Goal: Obtain resource: Obtain resource

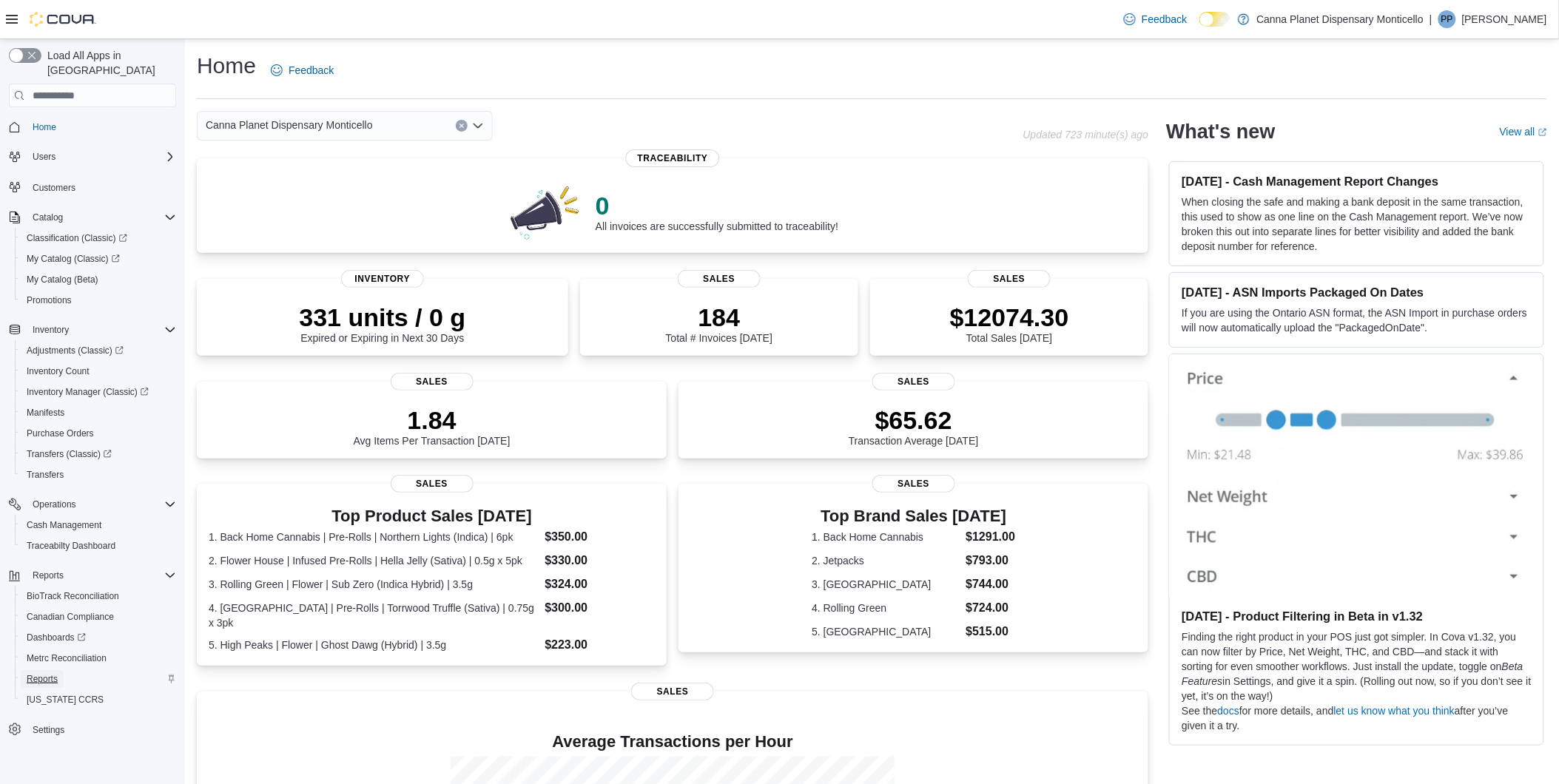
click at [60, 670] on link "Reports" at bounding box center [42, 678] width 43 height 17
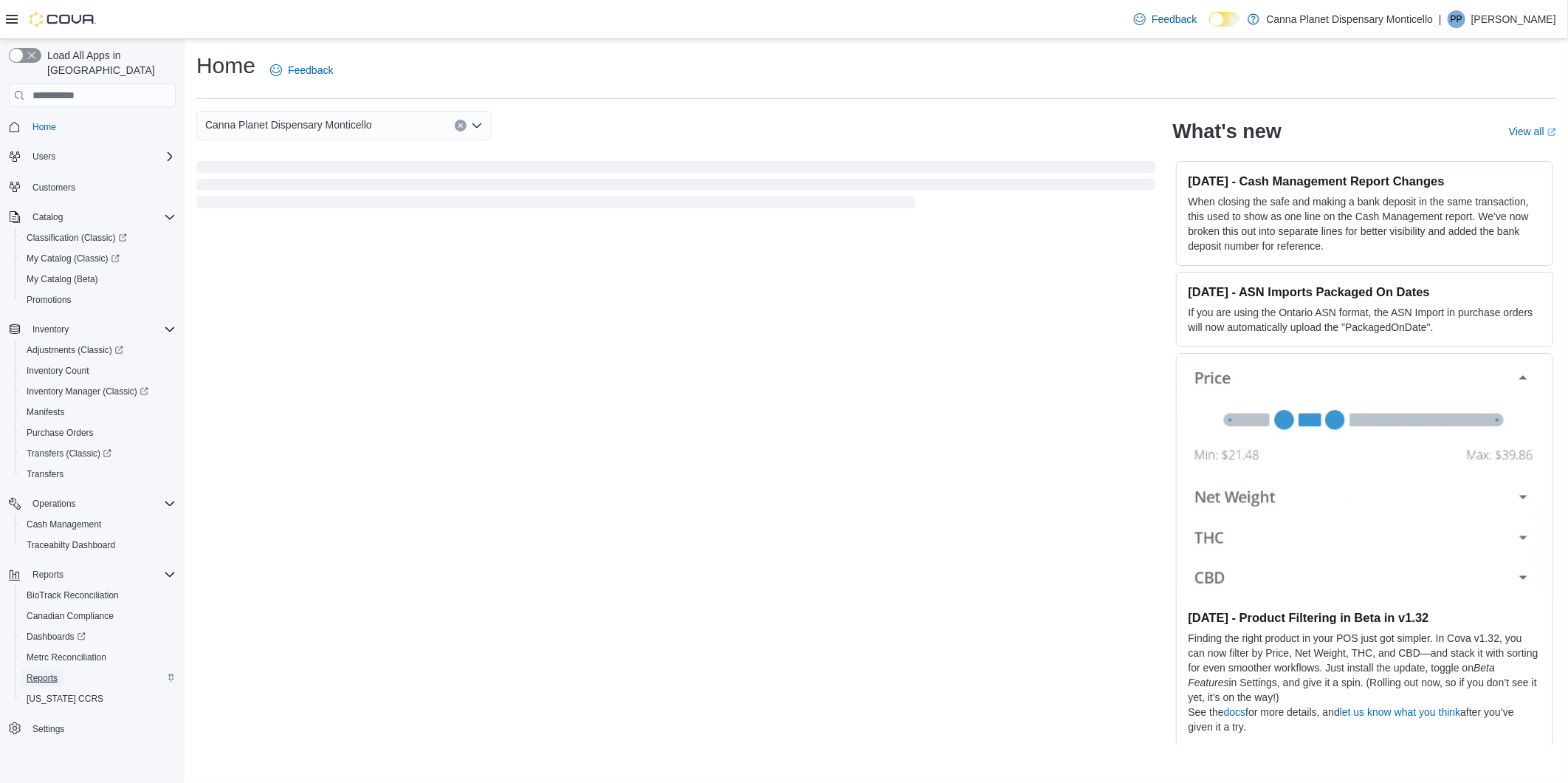
click at [50, 672] on span "Reports" at bounding box center [42, 677] width 31 height 12
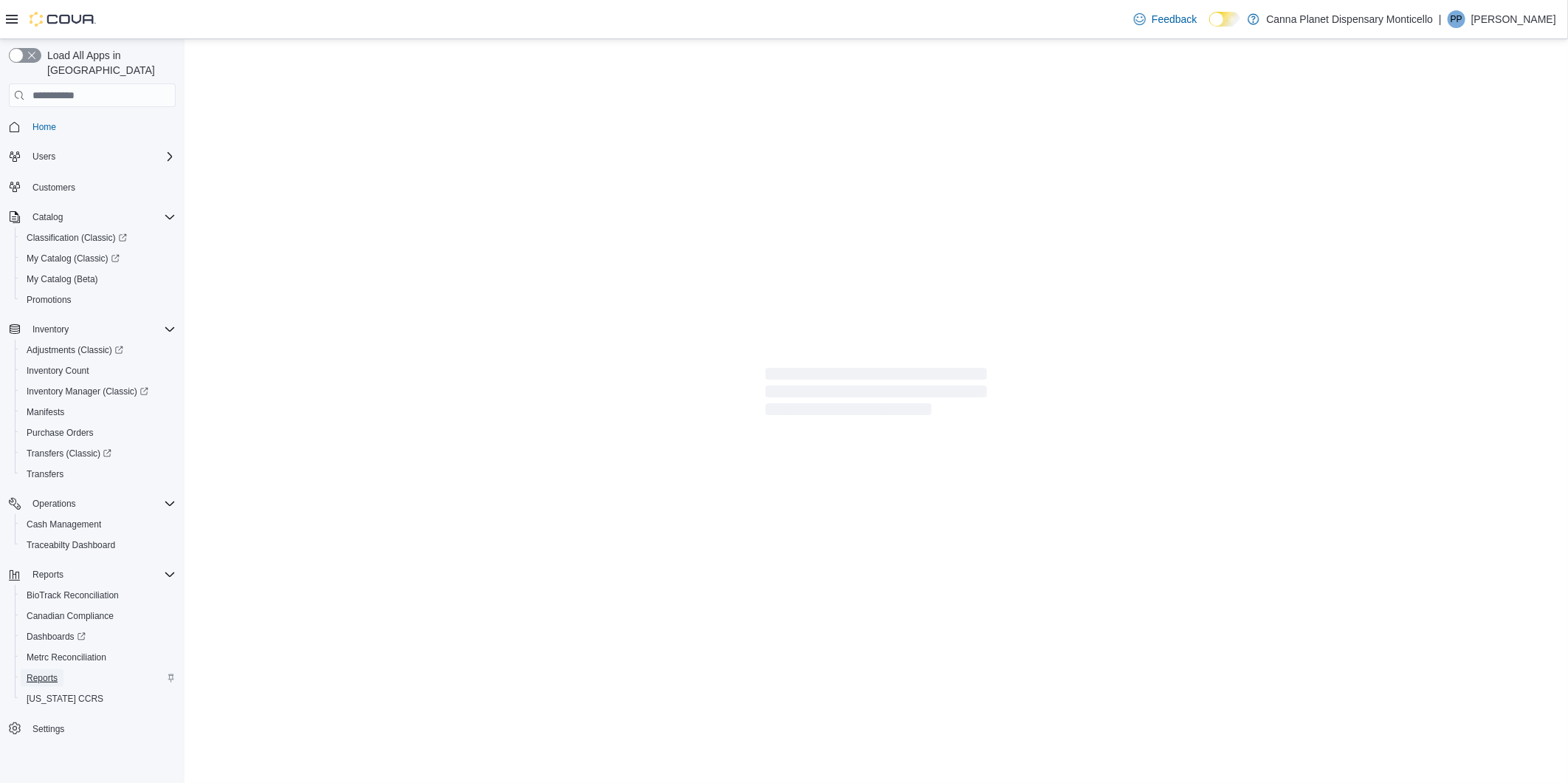
click at [50, 672] on span "Reports" at bounding box center [42, 677] width 31 height 12
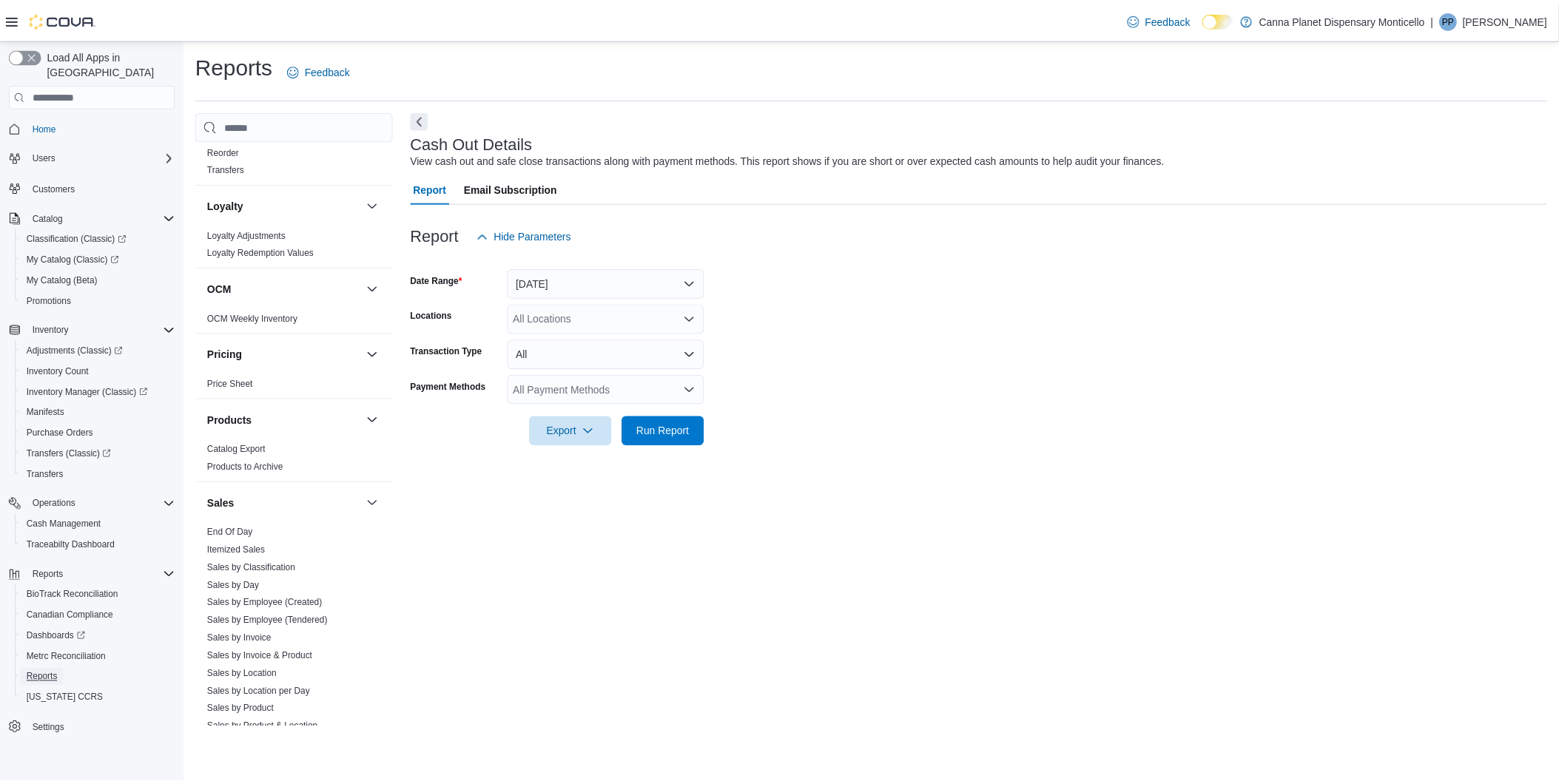
scroll to position [821, 0]
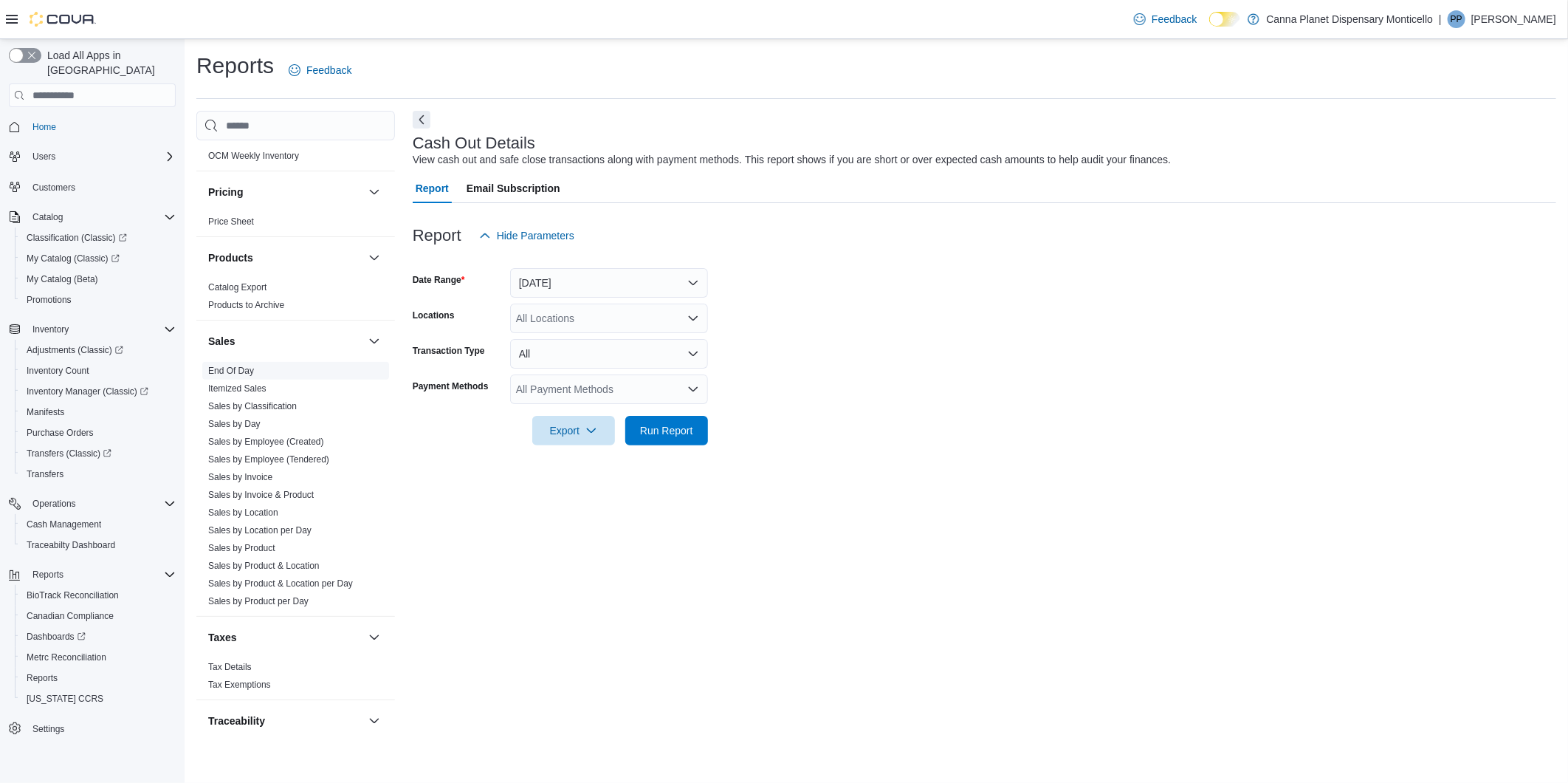
click at [295, 374] on span "End Of Day" at bounding box center [295, 370] width 186 height 17
click at [264, 370] on span "End Of Day" at bounding box center [295, 370] width 186 height 17
click at [247, 368] on link "End Of Day" at bounding box center [230, 370] width 45 height 11
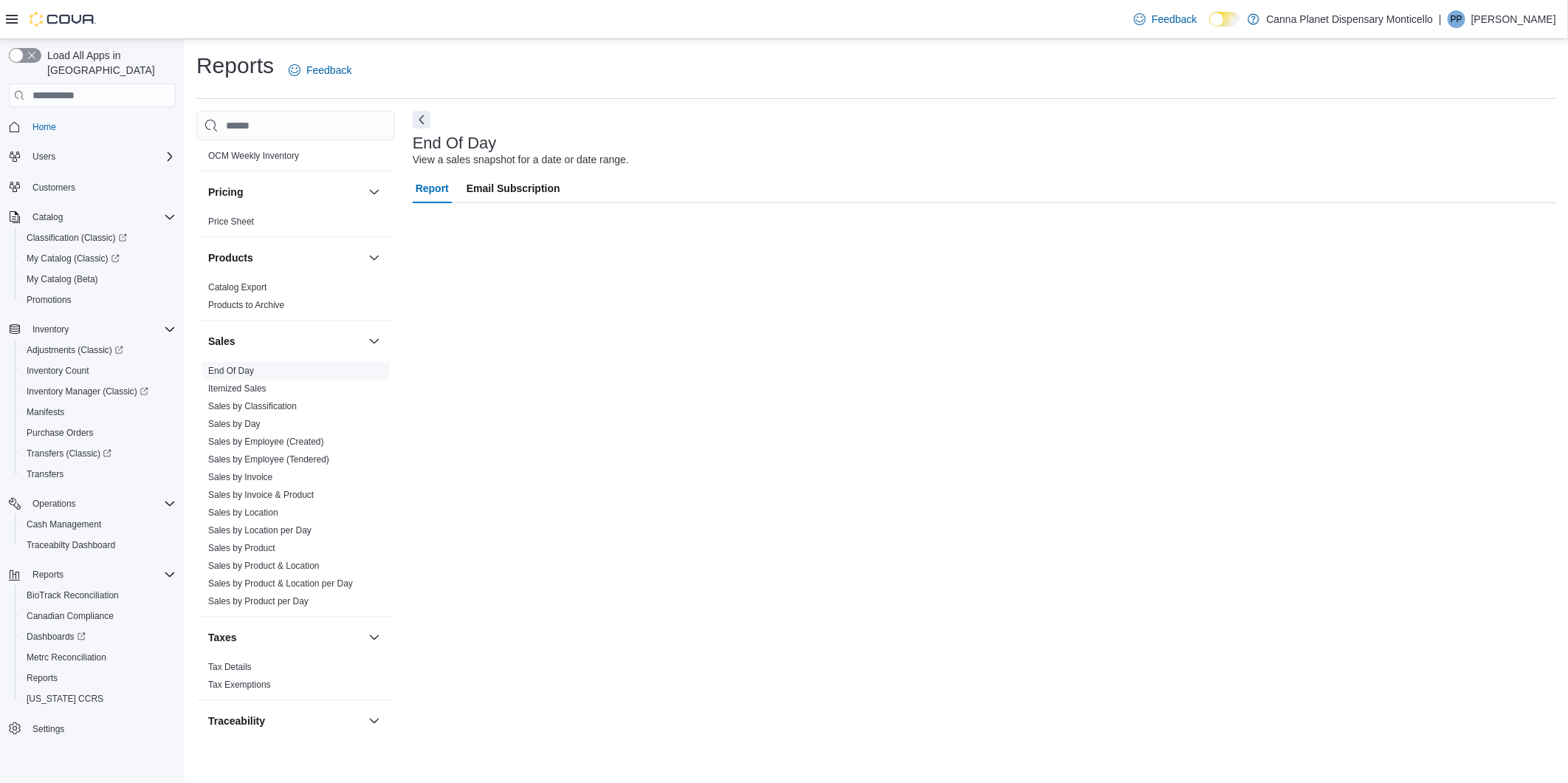
click at [247, 368] on link "End Of Day" at bounding box center [230, 370] width 45 height 11
click at [713, 274] on form "Date Range [DATE] Locations All Locations Export Run Report" at bounding box center [984, 312] width 1143 height 124
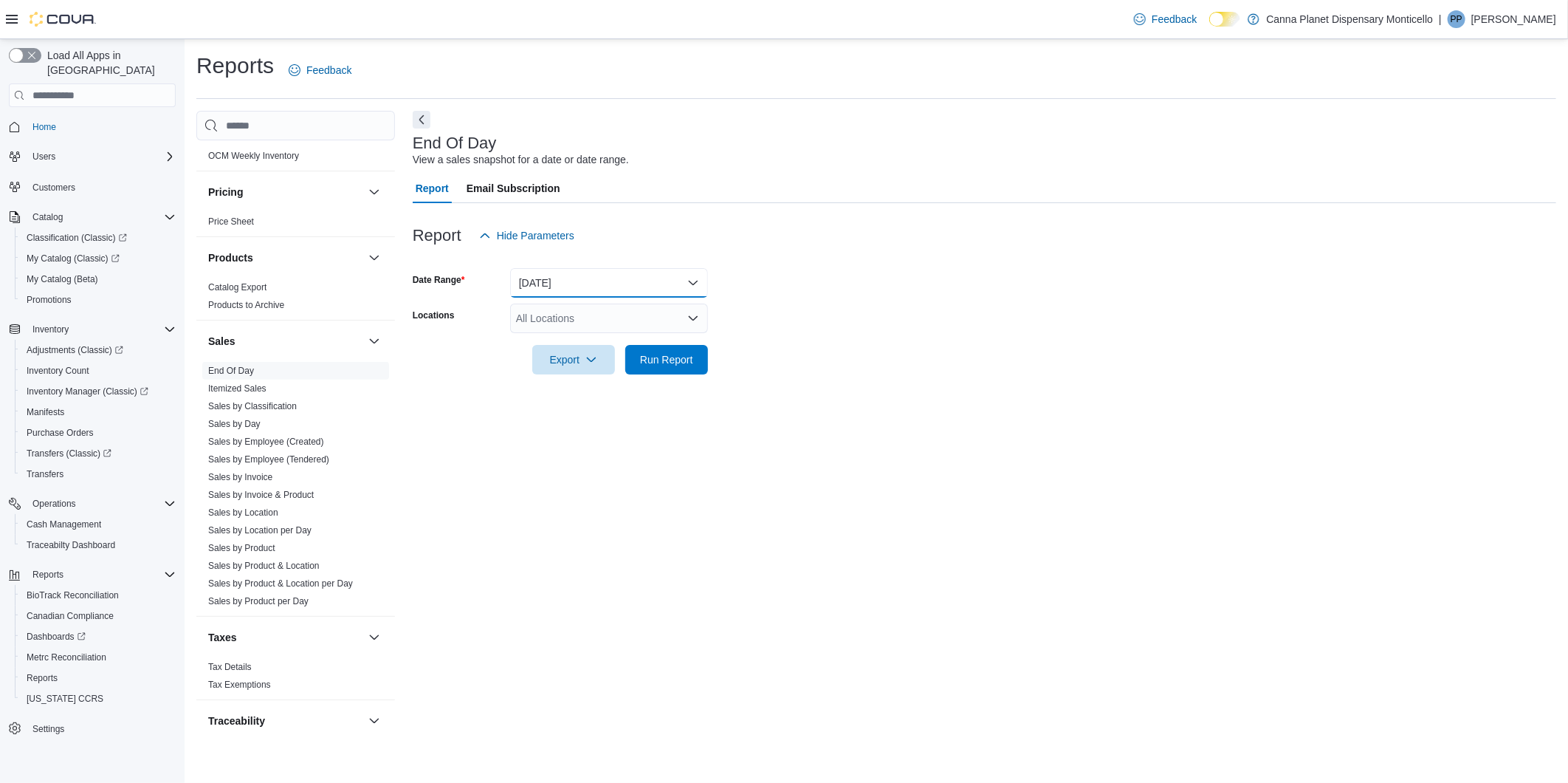
click at [699, 281] on button "[DATE]" at bounding box center [609, 283] width 198 height 30
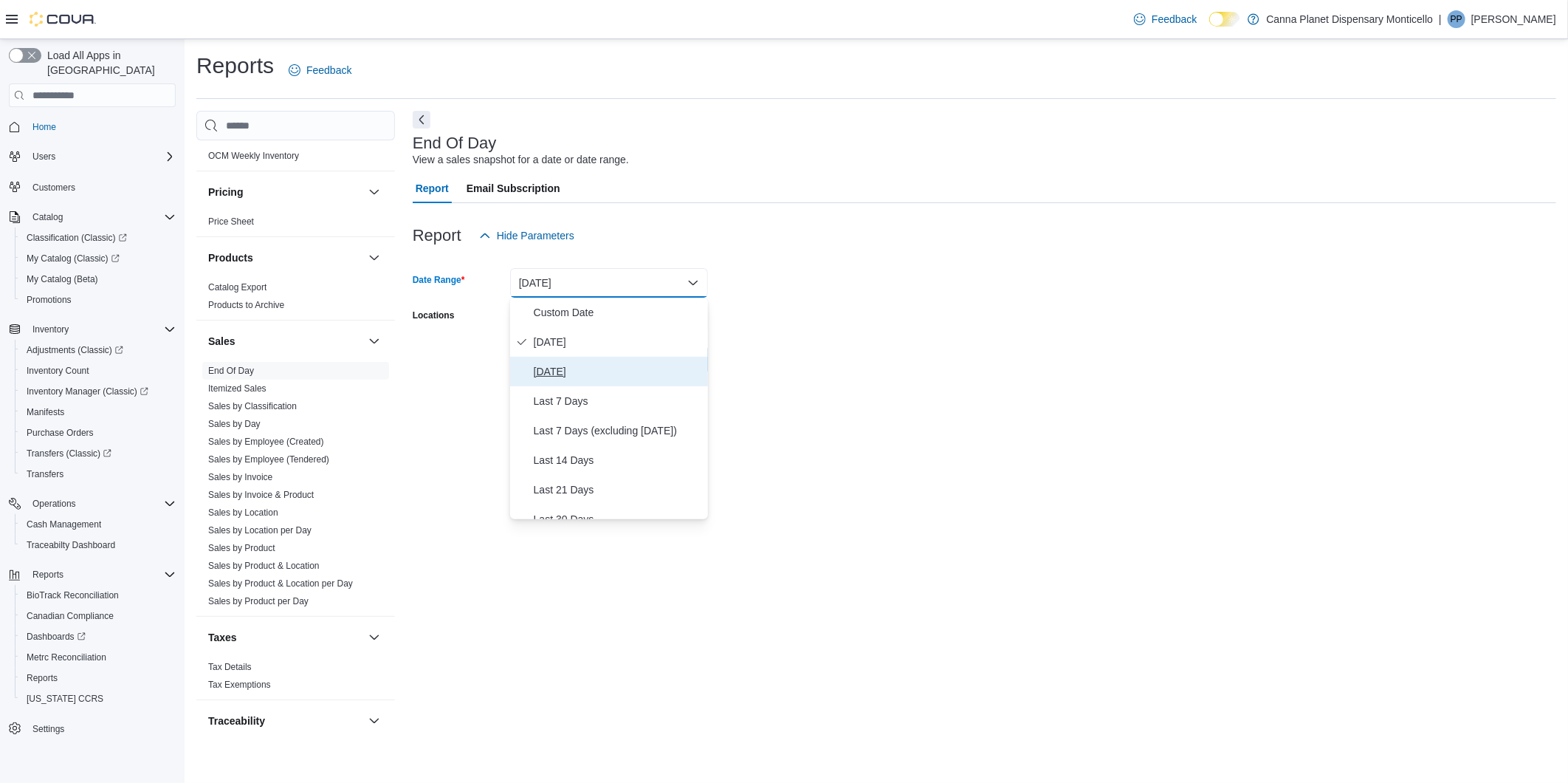
click at [572, 376] on span "[DATE]" at bounding box center [618, 370] width 168 height 17
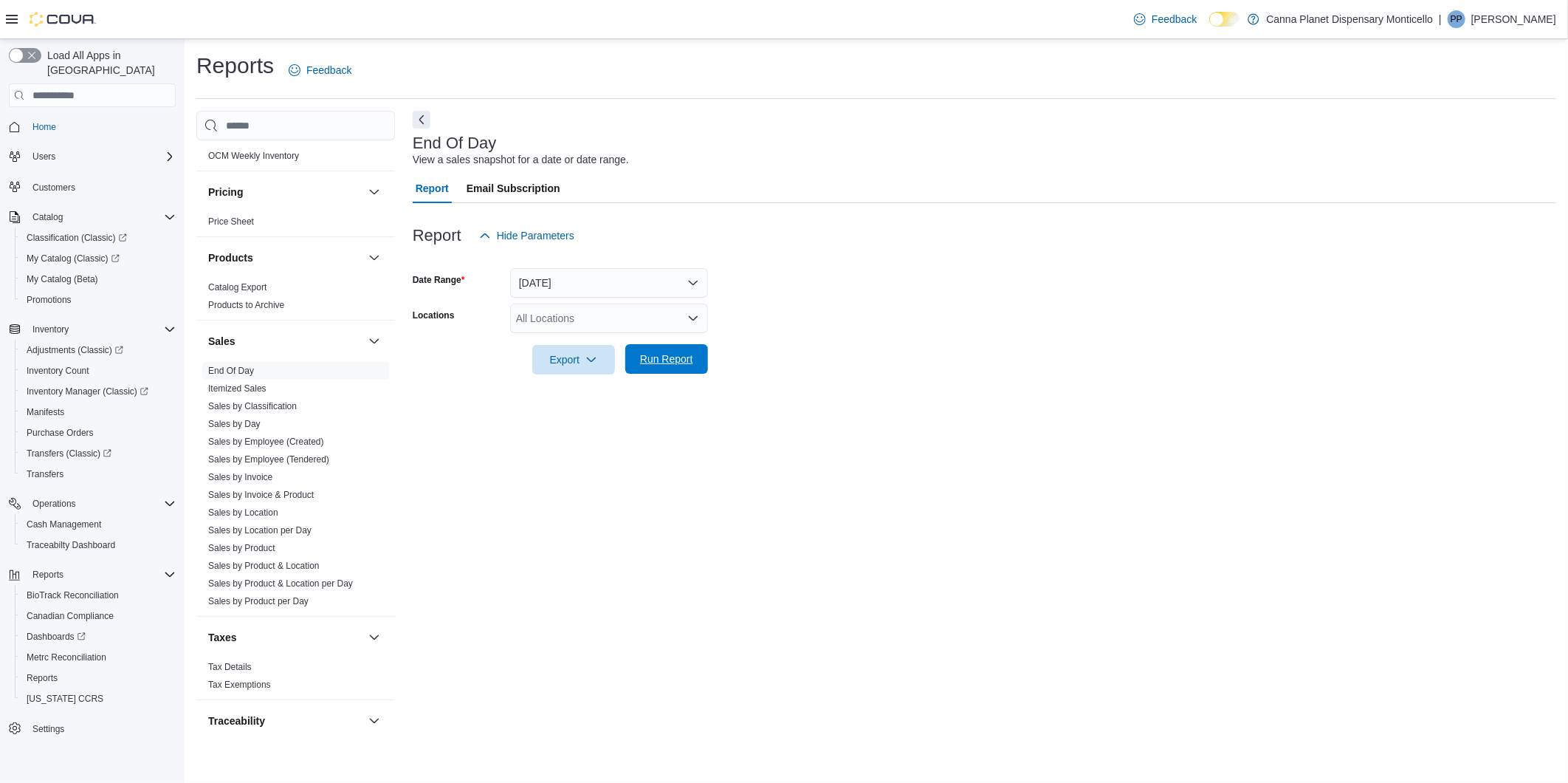
click at [676, 370] on span "Run Report" at bounding box center [666, 359] width 65 height 30
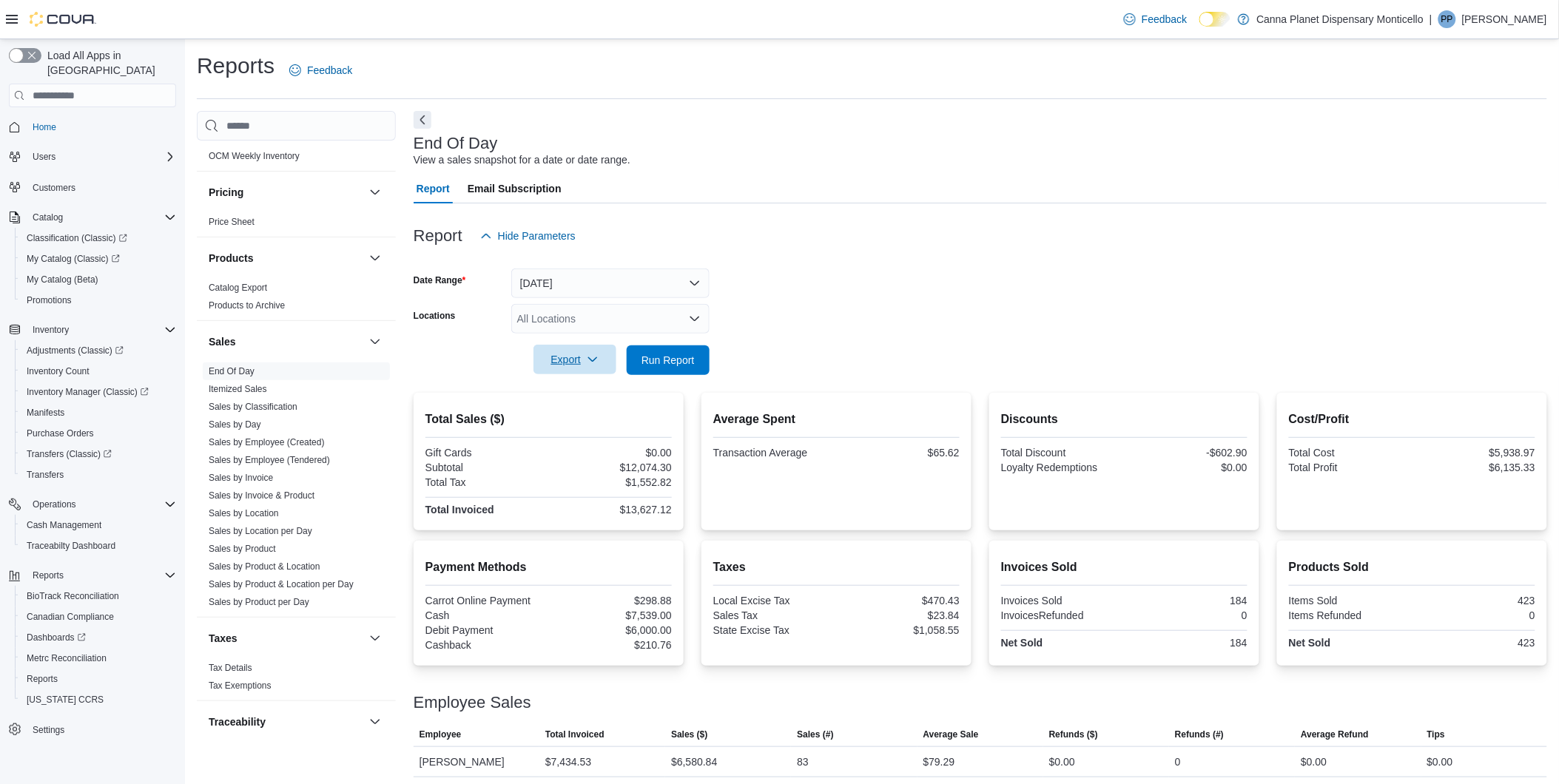
click at [542, 363] on span "Export" at bounding box center [574, 359] width 65 height 30
click at [559, 419] on span "Export to Pdf" at bounding box center [577, 419] width 67 height 12
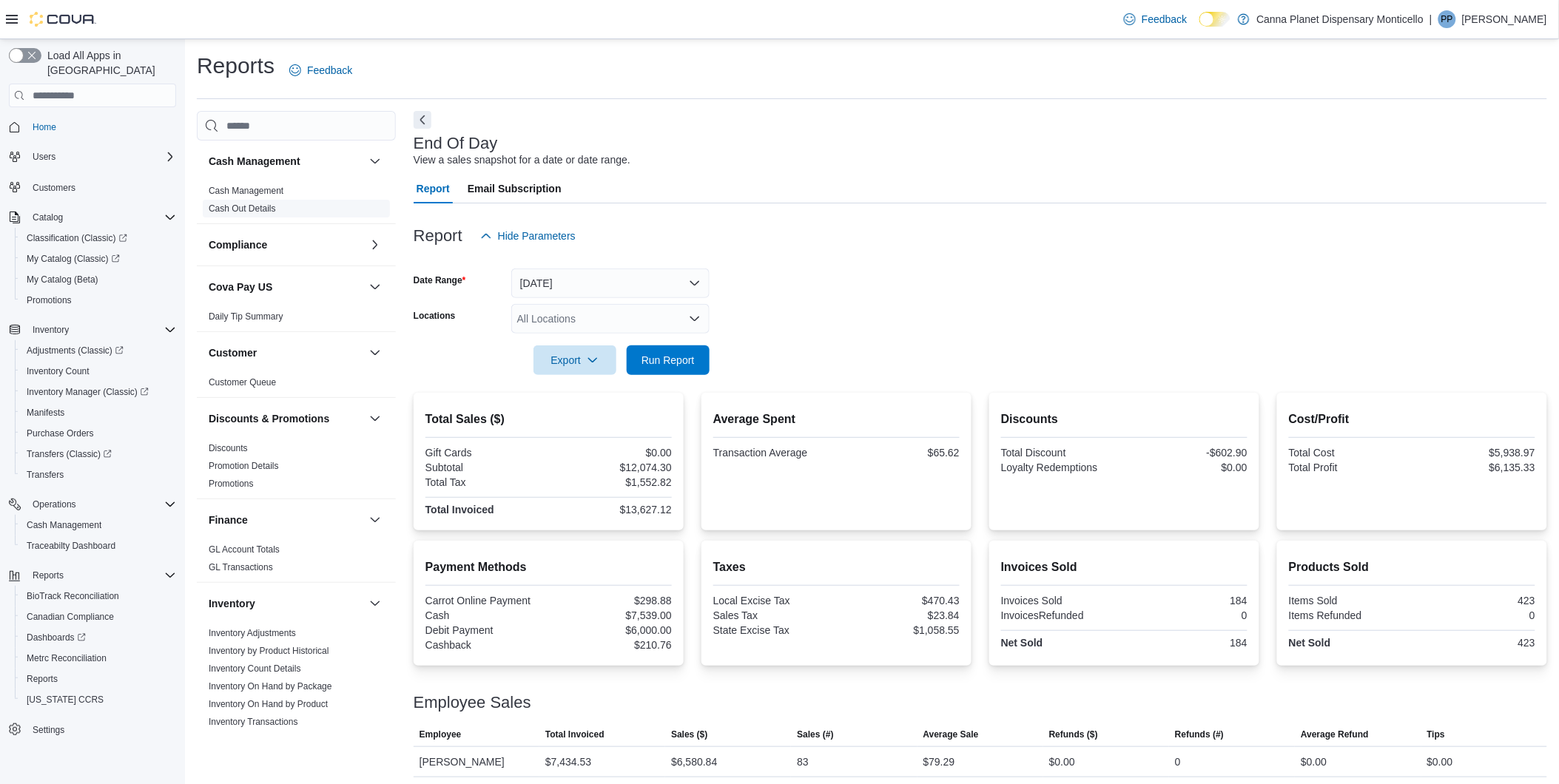
click at [255, 209] on link "Cash Out Details" at bounding box center [241, 208] width 67 height 11
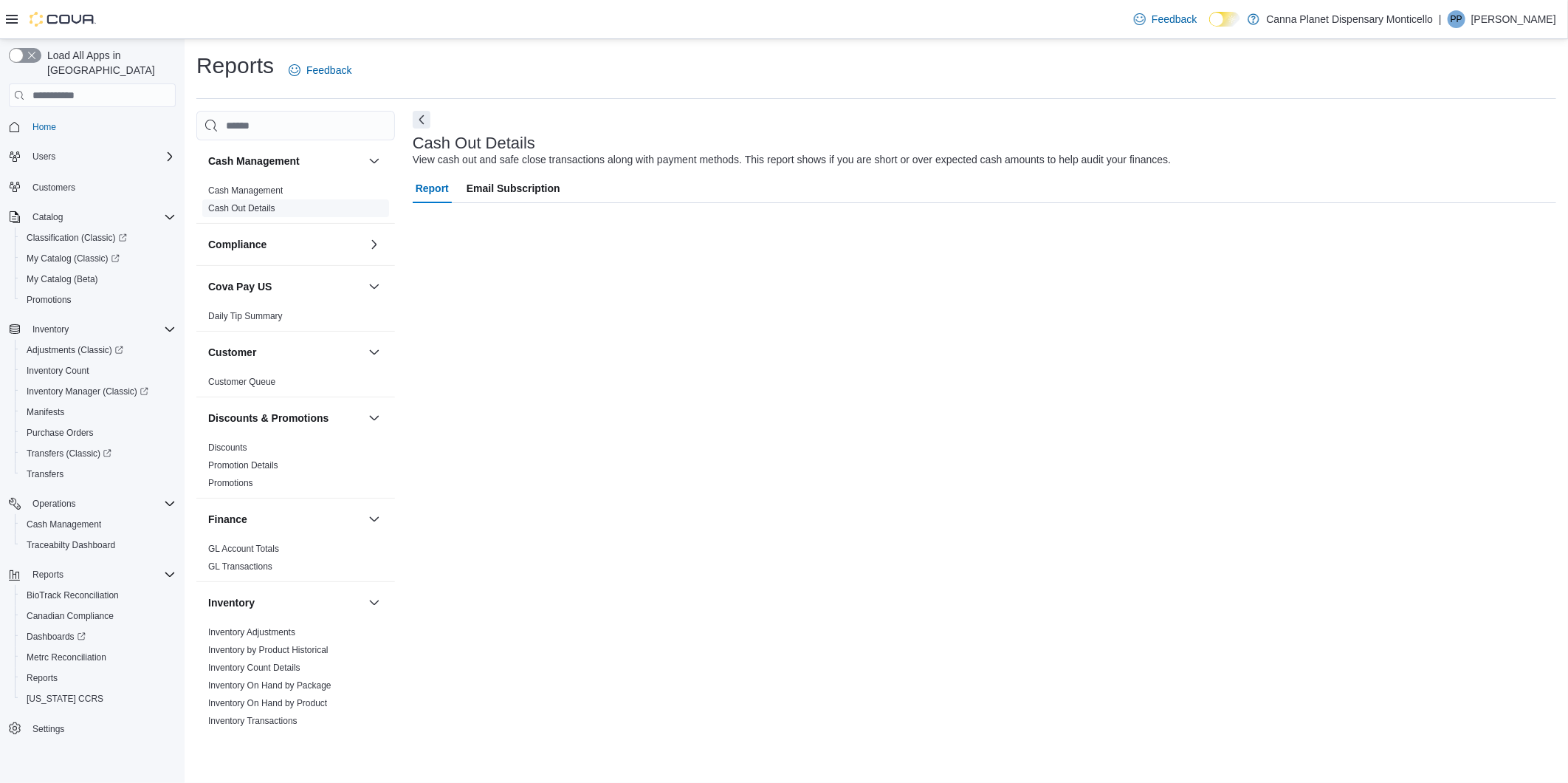
click at [254, 209] on link "Cash Out Details" at bounding box center [241, 208] width 67 height 11
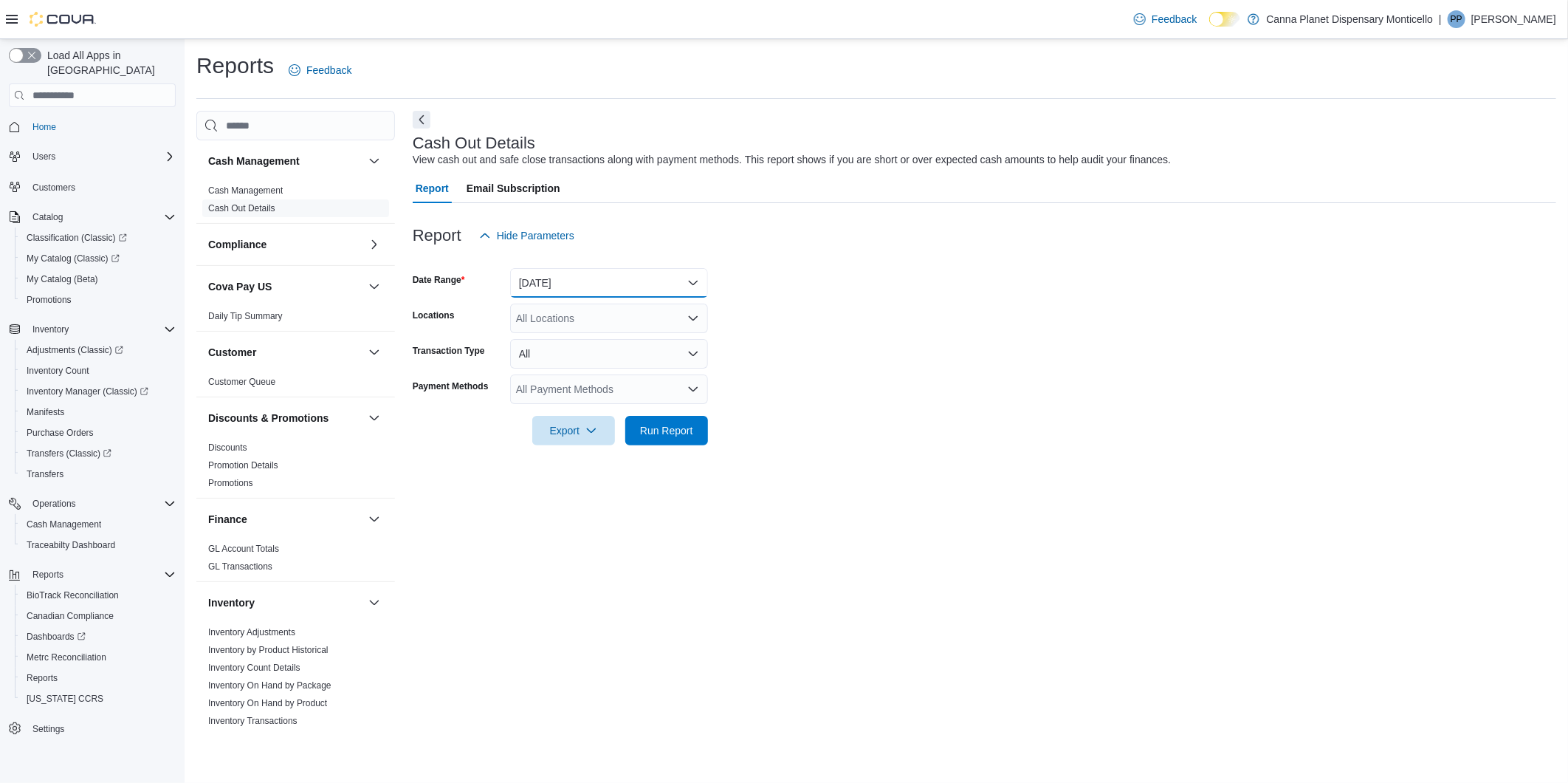
click at [694, 277] on button "[DATE]" at bounding box center [609, 283] width 198 height 30
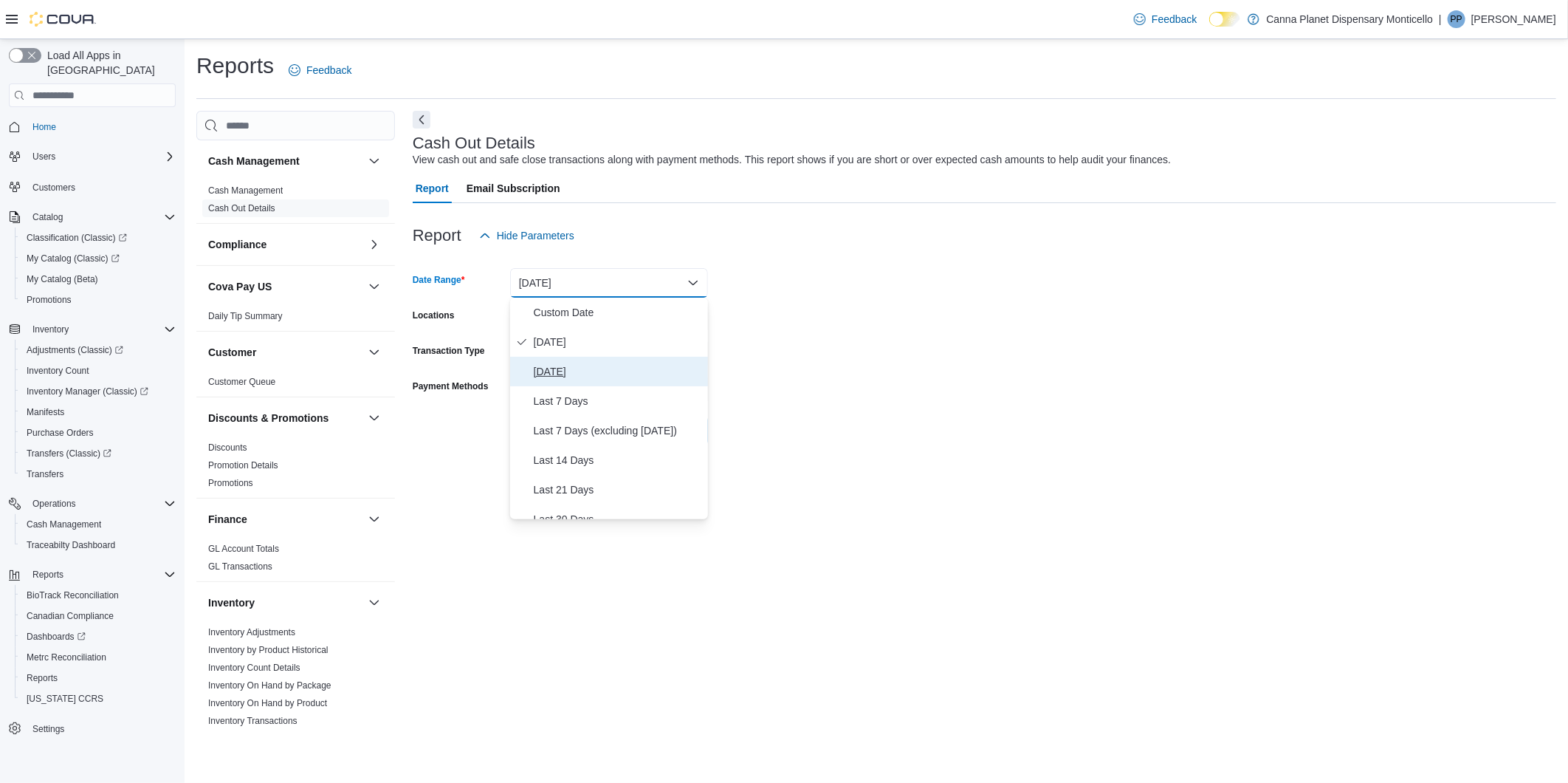
click at [601, 380] on span "[DATE]" at bounding box center [618, 370] width 168 height 17
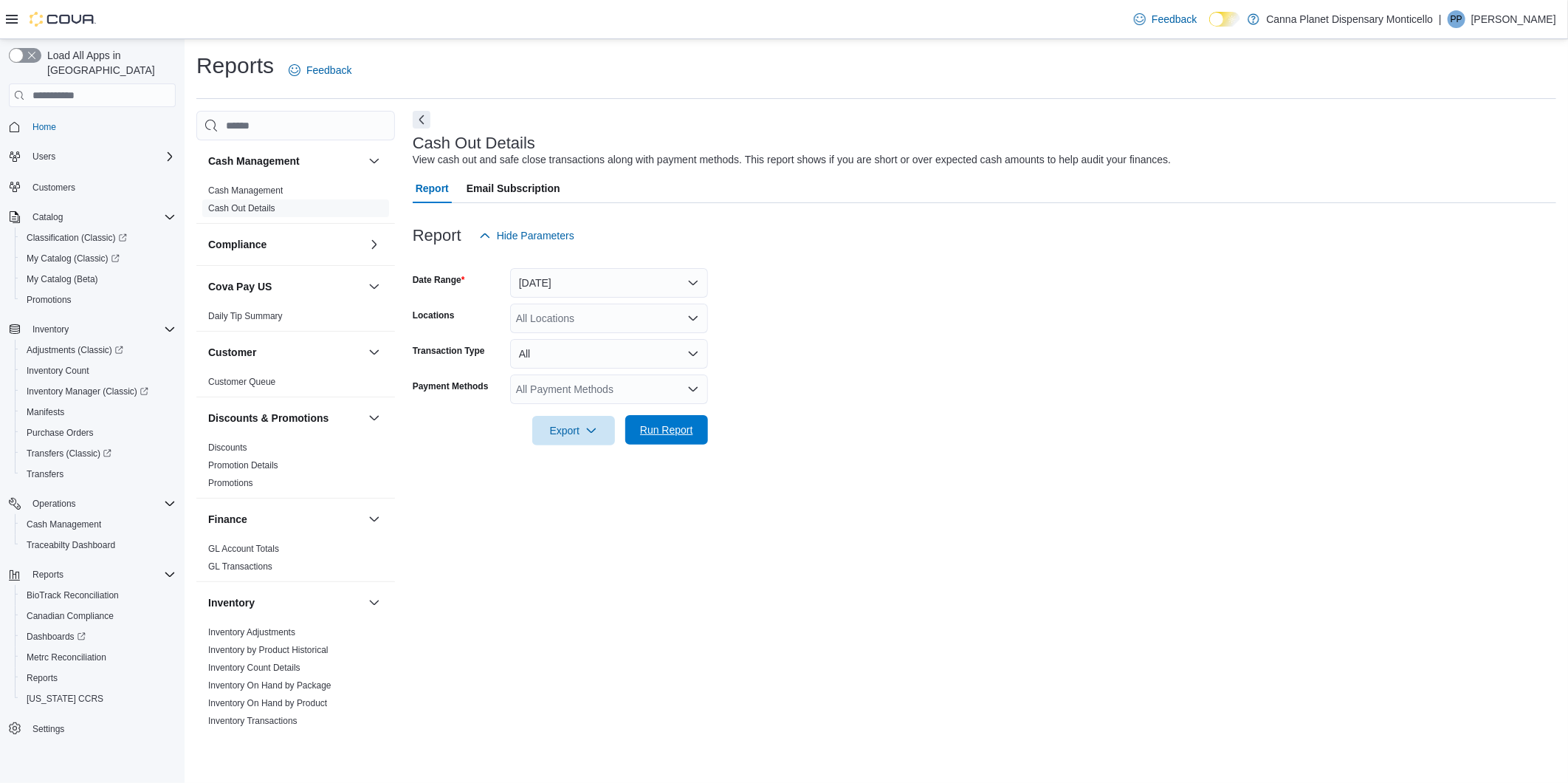
click at [653, 432] on span "Run Report" at bounding box center [666, 430] width 53 height 15
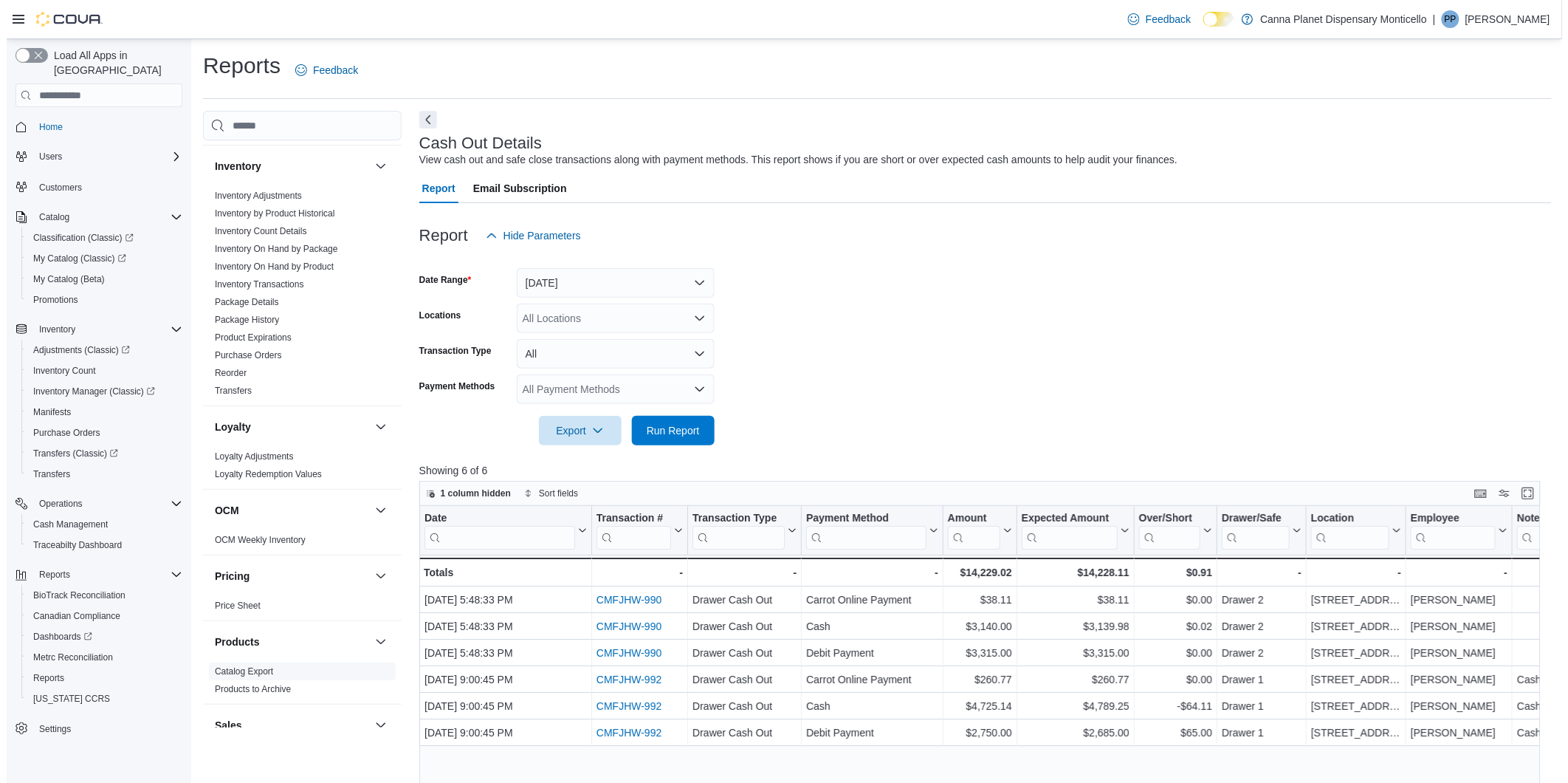
scroll to position [573, 0]
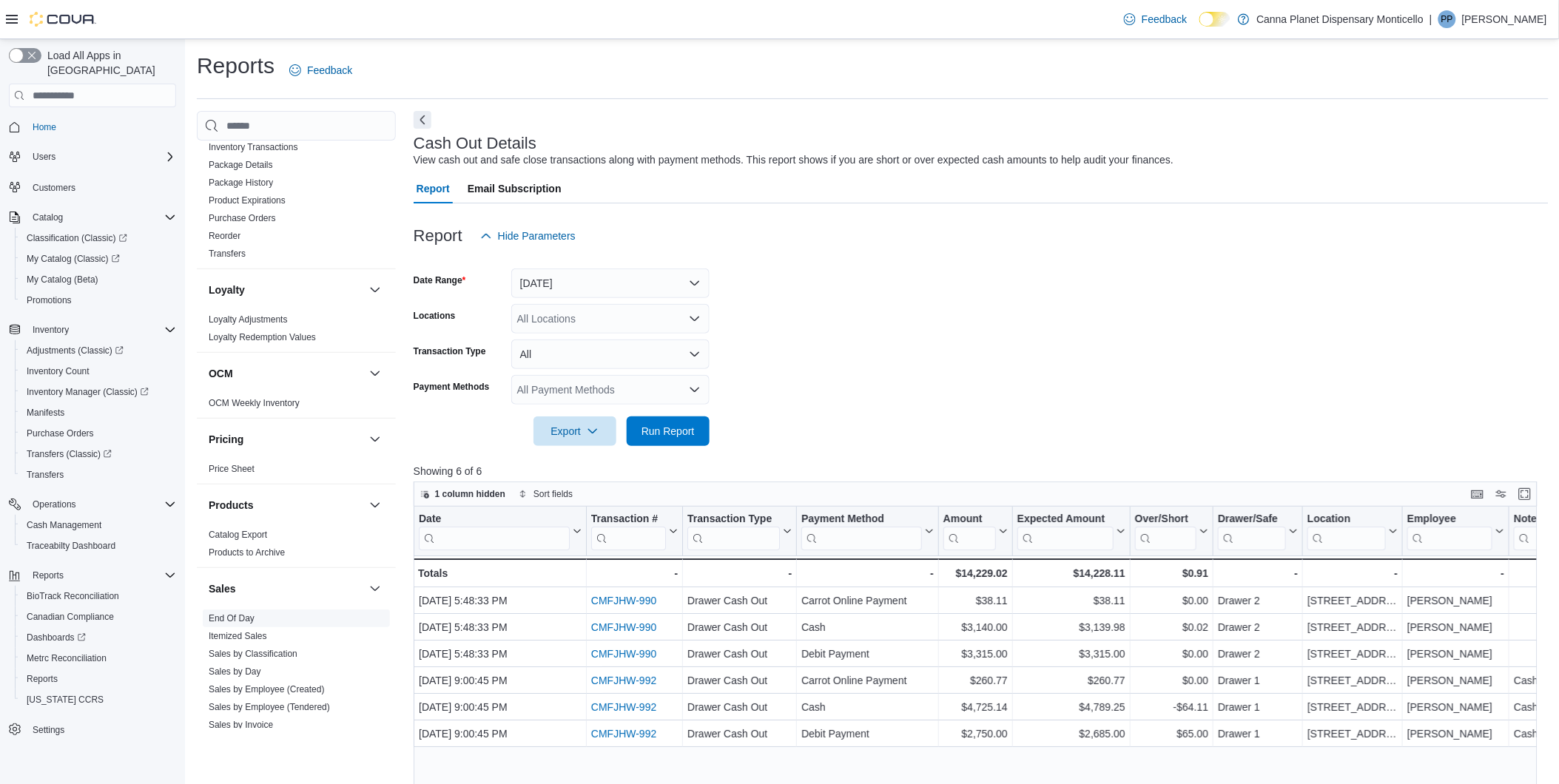
click at [255, 616] on span "End Of Day" at bounding box center [296, 617] width 187 height 17
click at [688, 278] on button "[DATE]" at bounding box center [610, 283] width 198 height 30
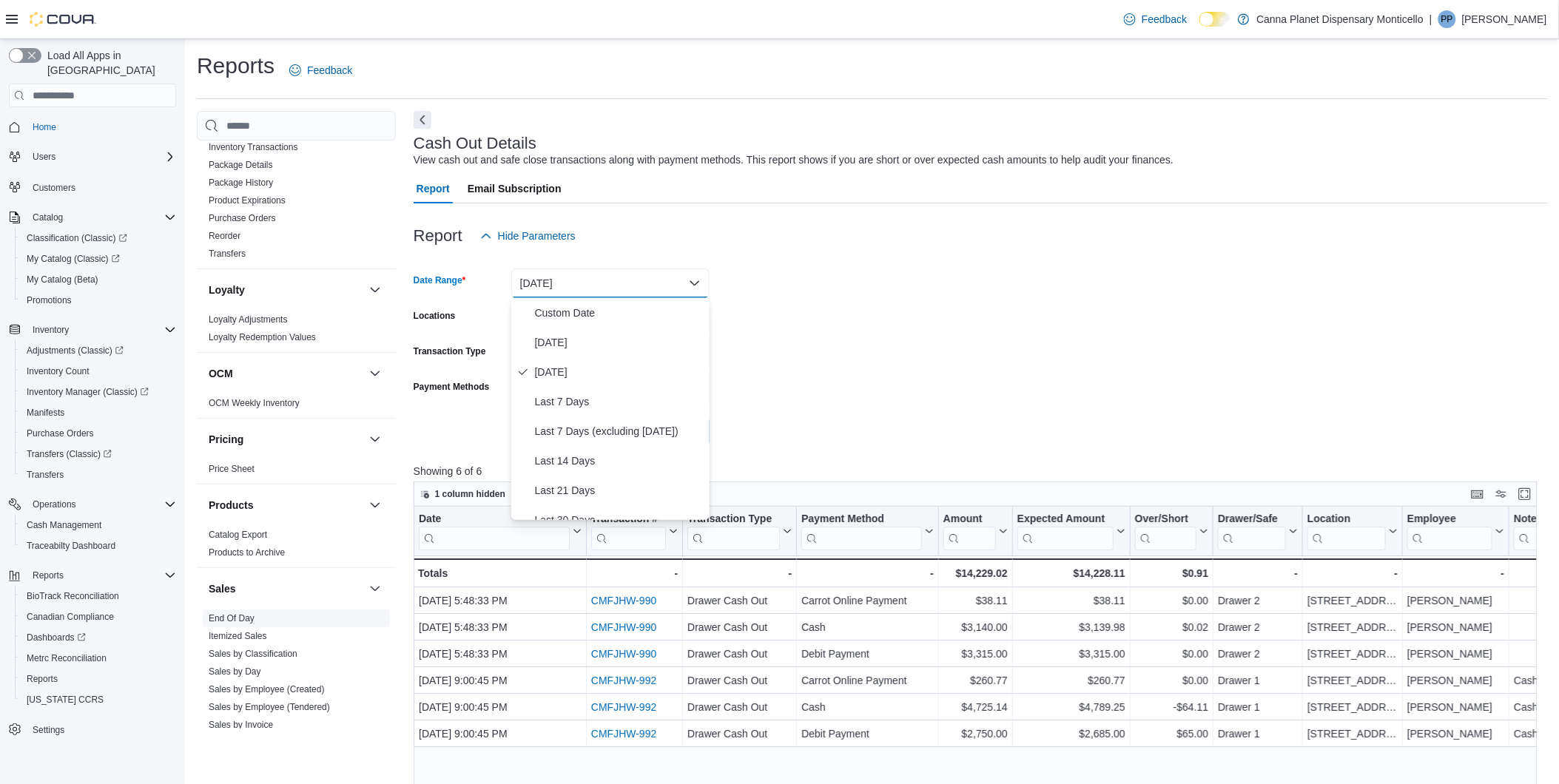
click at [237, 614] on link "End Of Day" at bounding box center [231, 618] width 45 height 11
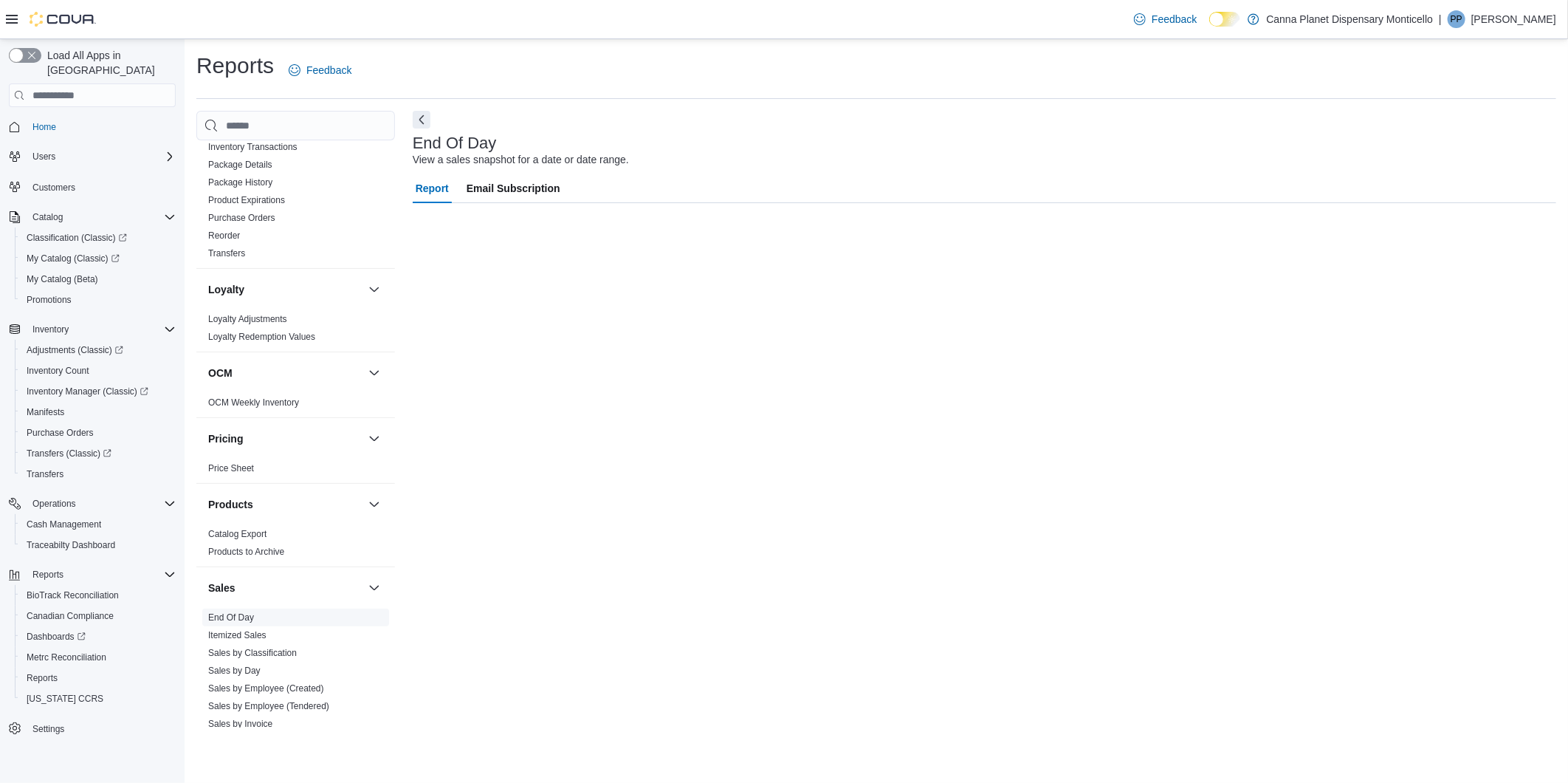
click at [237, 613] on link "End Of Day" at bounding box center [230, 617] width 45 height 11
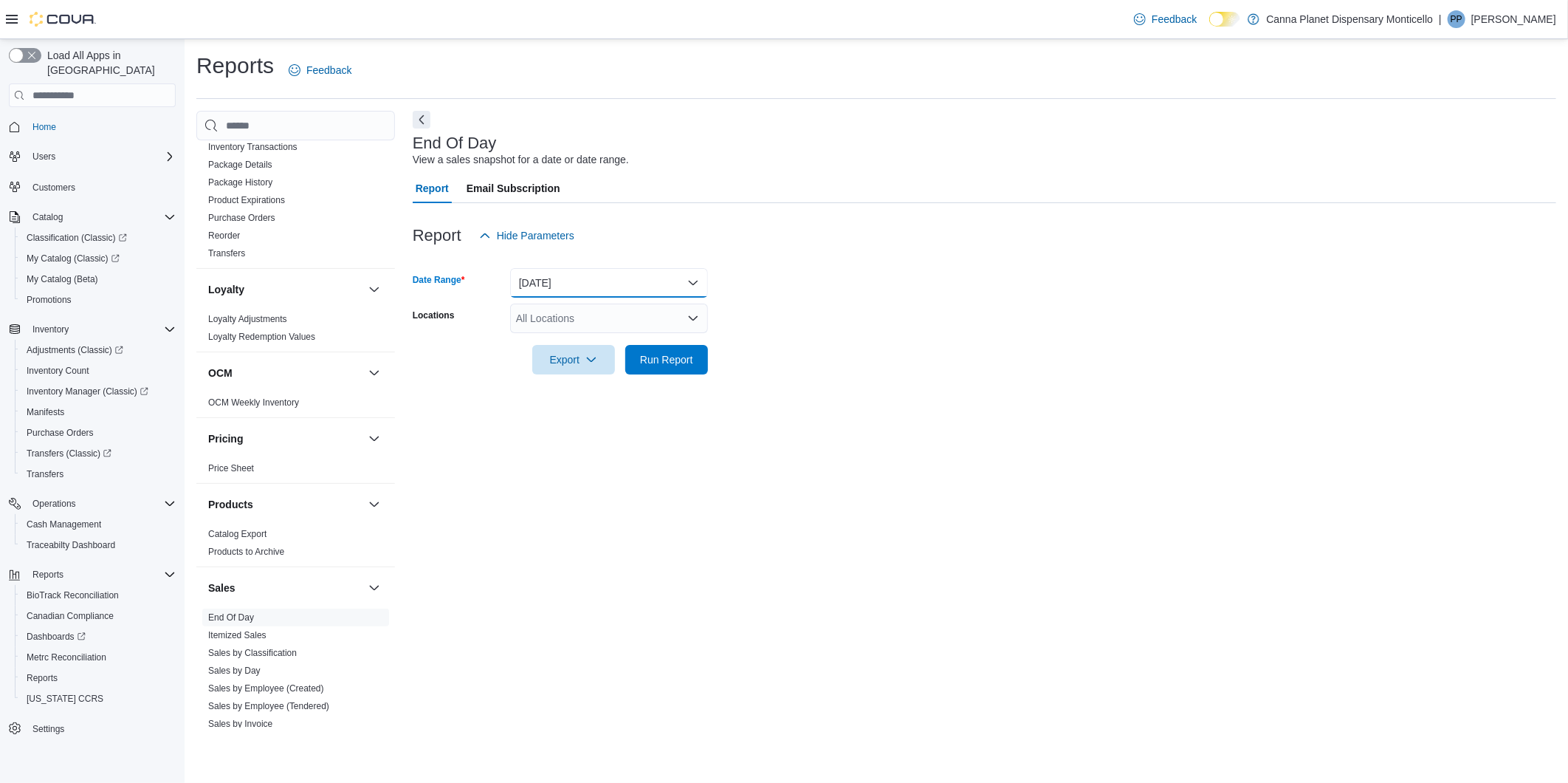
click at [689, 278] on button "[DATE]" at bounding box center [609, 283] width 198 height 30
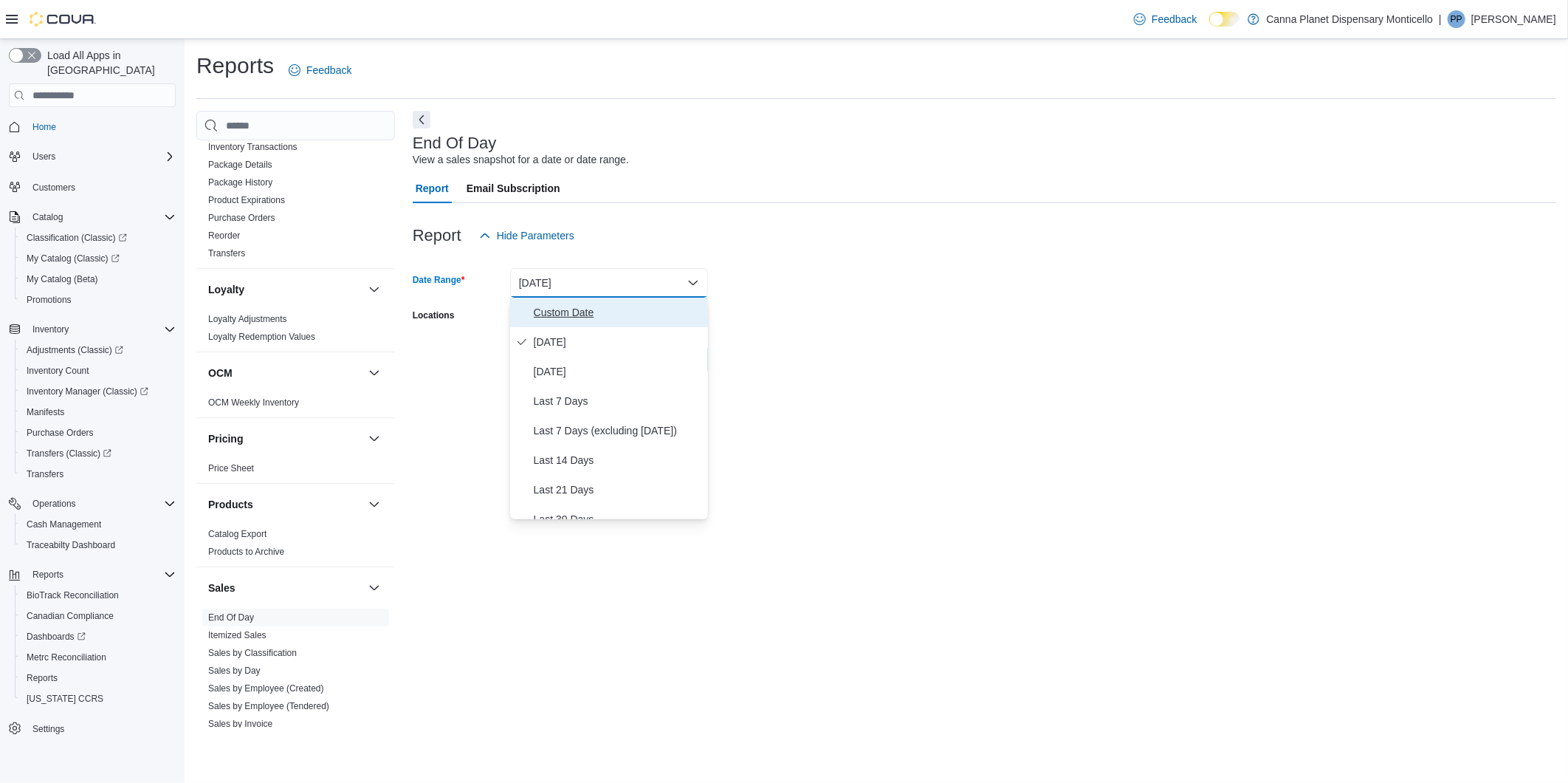
click at [564, 298] on button "Custom Date" at bounding box center [609, 313] width 198 height 30
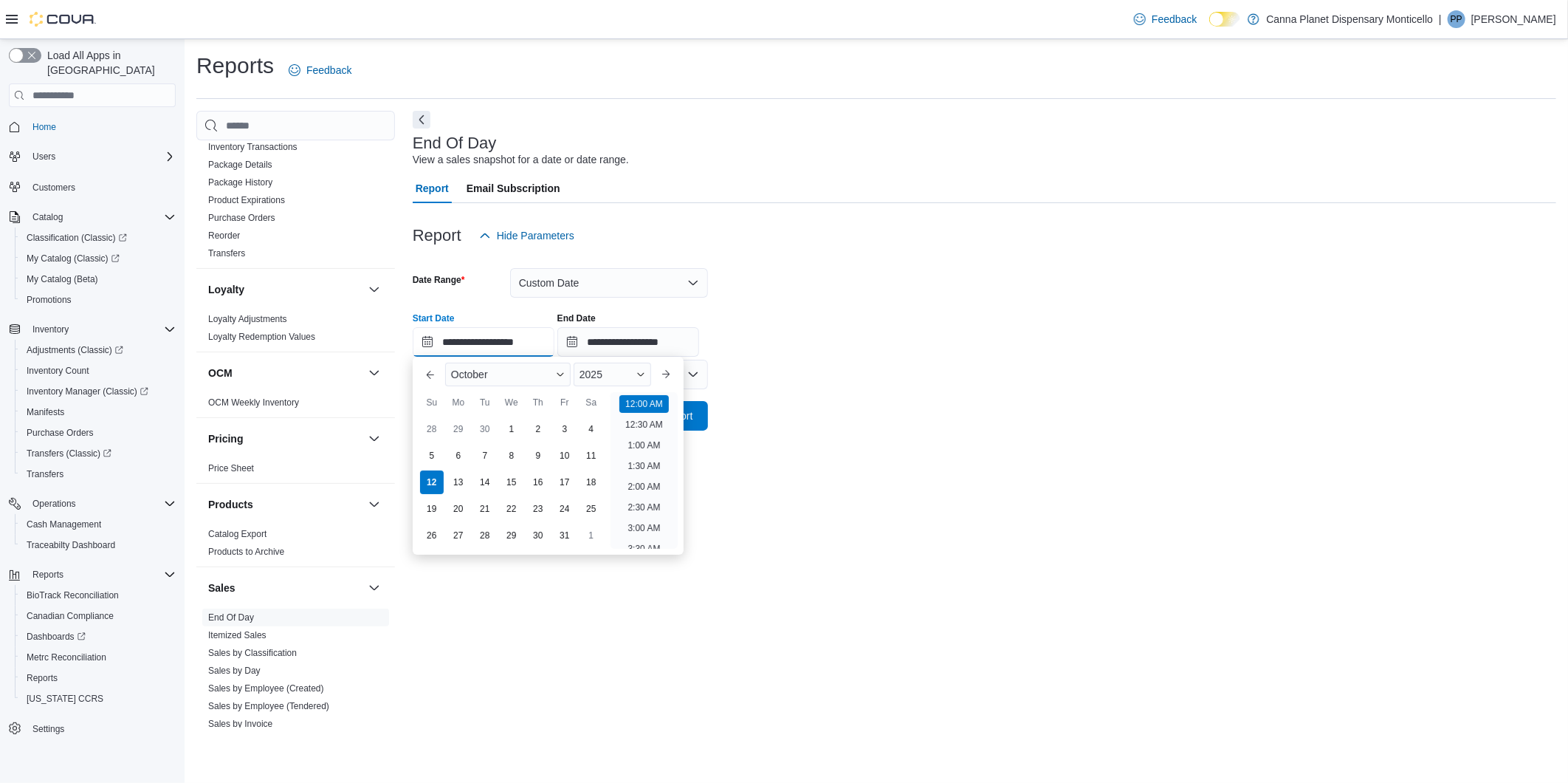
click at [469, 340] on input "**********" at bounding box center [483, 342] width 142 height 30
click at [459, 449] on div "6" at bounding box center [458, 455] width 26 height 26
type input "**********"
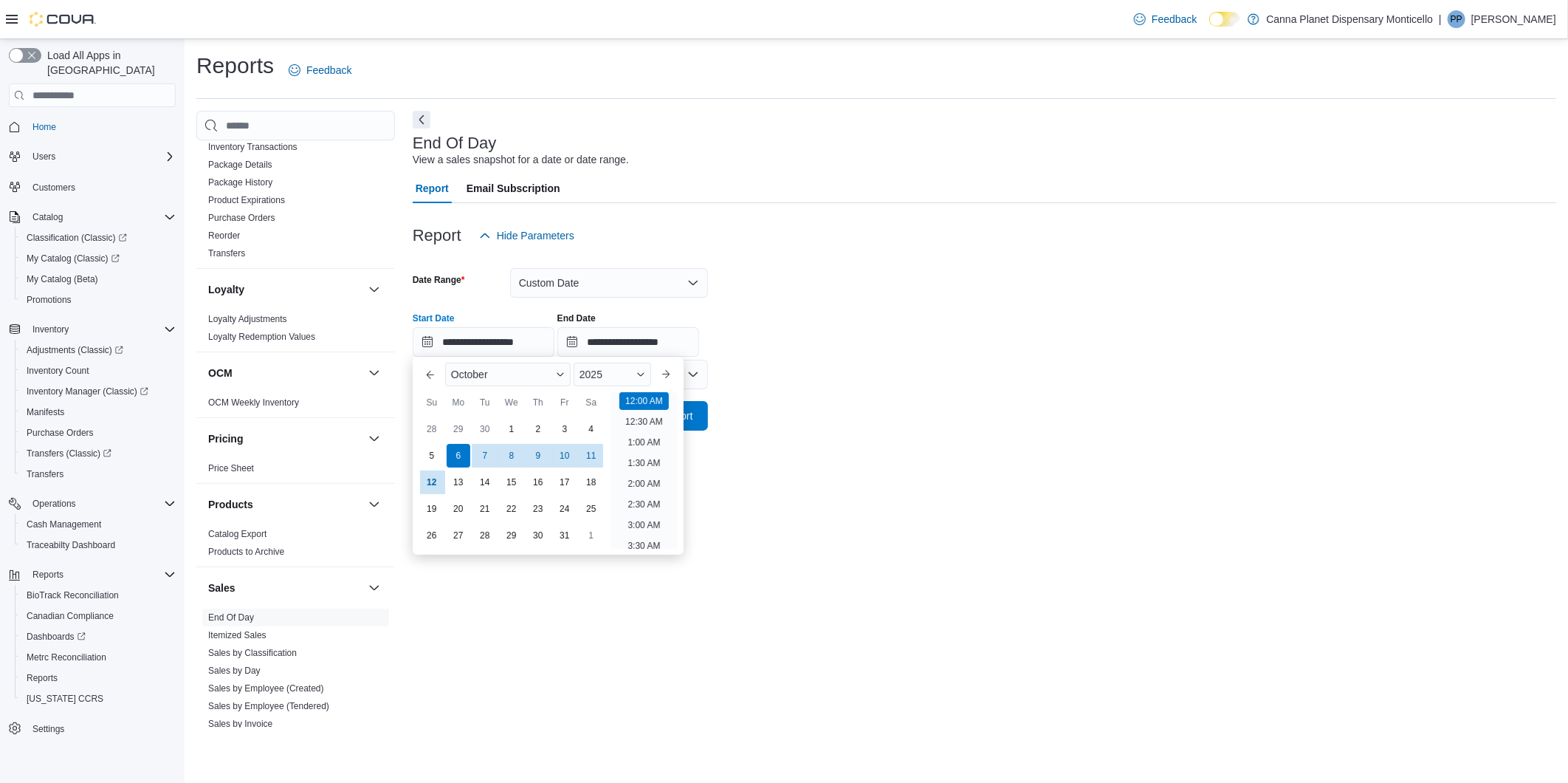
click at [862, 479] on div "**********" at bounding box center [984, 418] width 1143 height 616
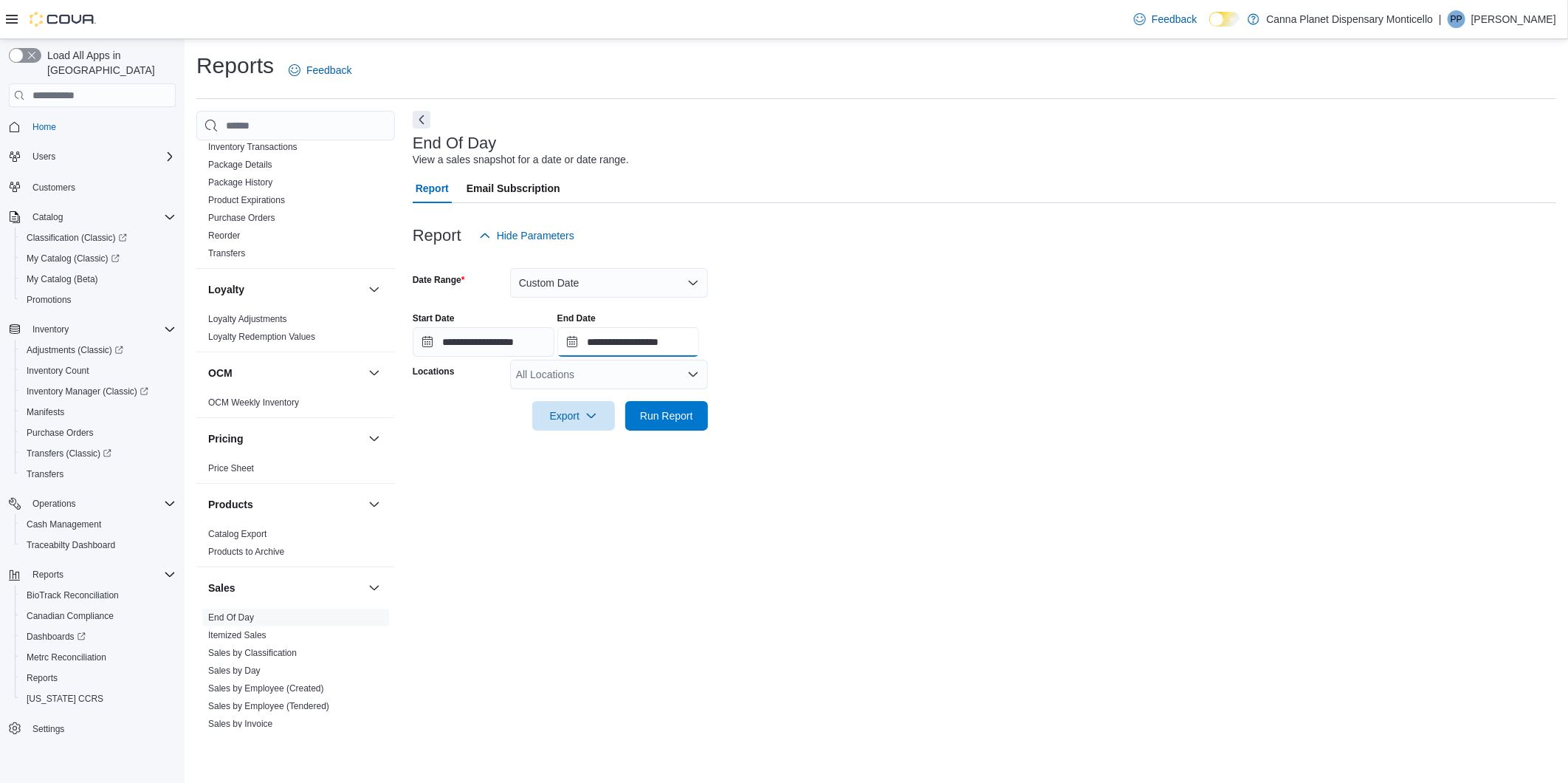
click at [631, 341] on input "**********" at bounding box center [629, 342] width 142 height 30
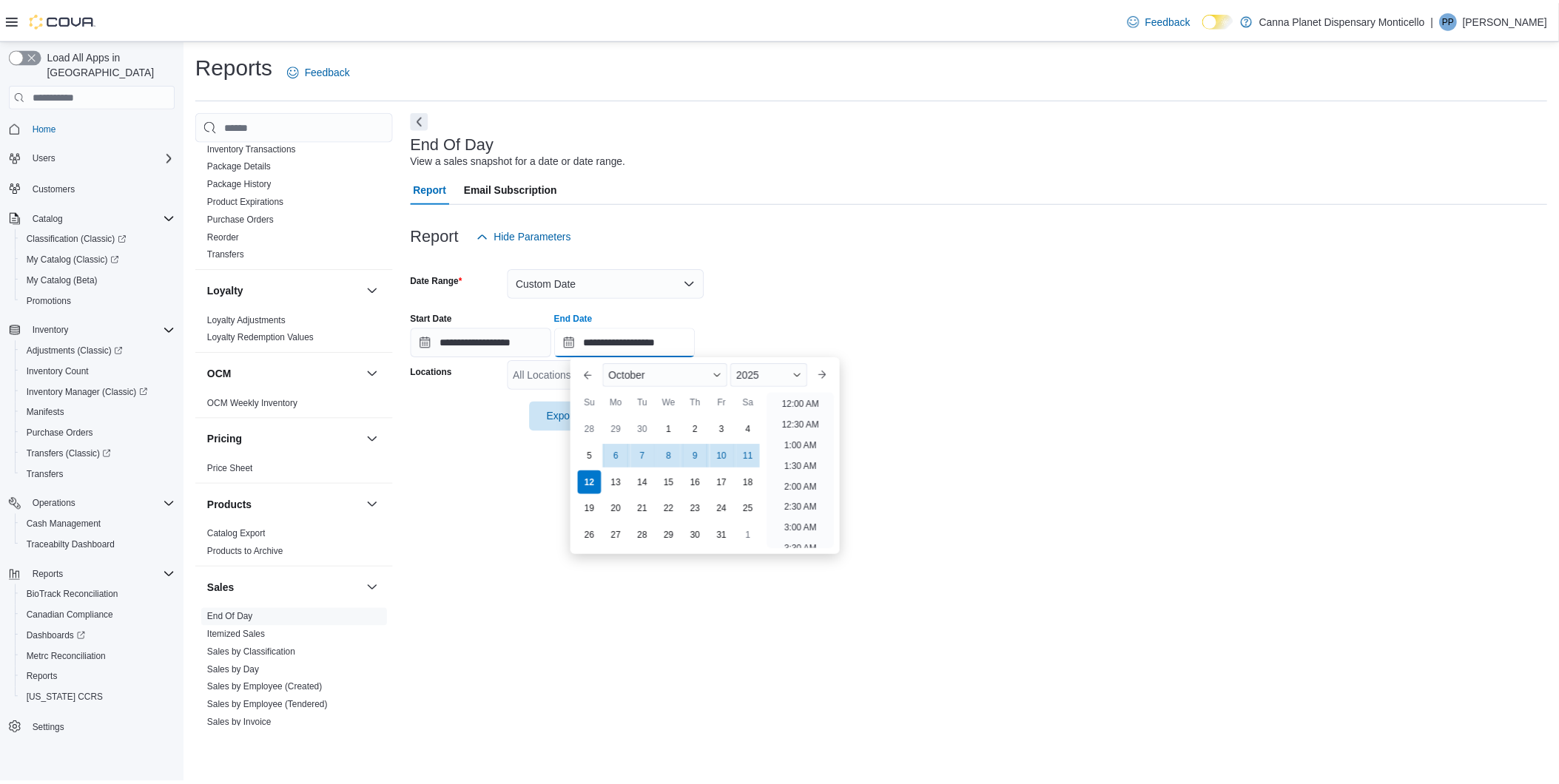
scroll to position [839, 0]
click at [751, 459] on div "11" at bounding box center [753, 455] width 26 height 26
type input "**********"
click at [1022, 405] on form "**********" at bounding box center [986, 340] width 1146 height 180
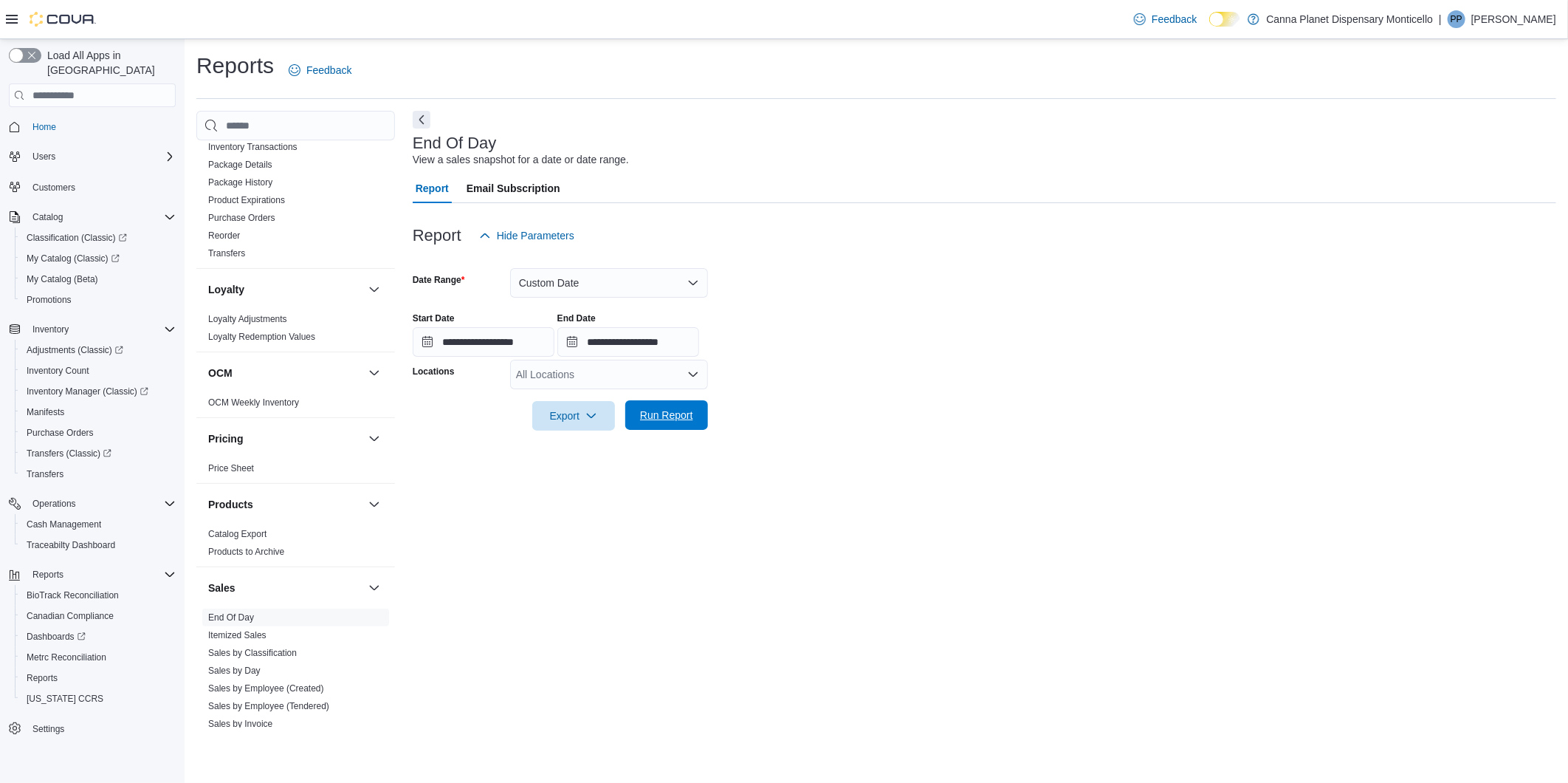
click at [679, 418] on span "Run Report" at bounding box center [666, 415] width 53 height 15
click at [605, 425] on button "Export" at bounding box center [567, 415] width 82 height 30
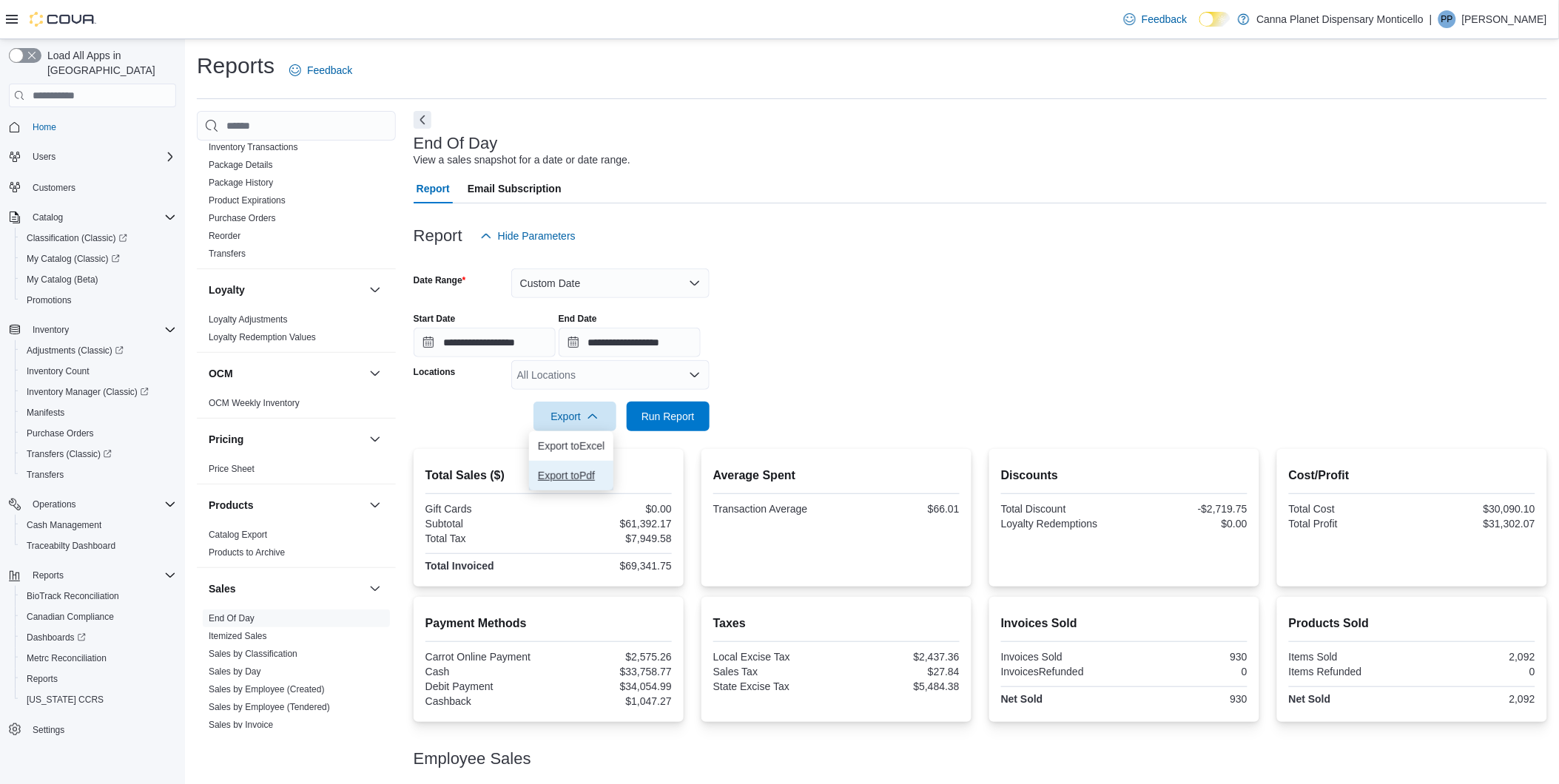
click at [573, 469] on span "Export to Pdf" at bounding box center [571, 475] width 67 height 12
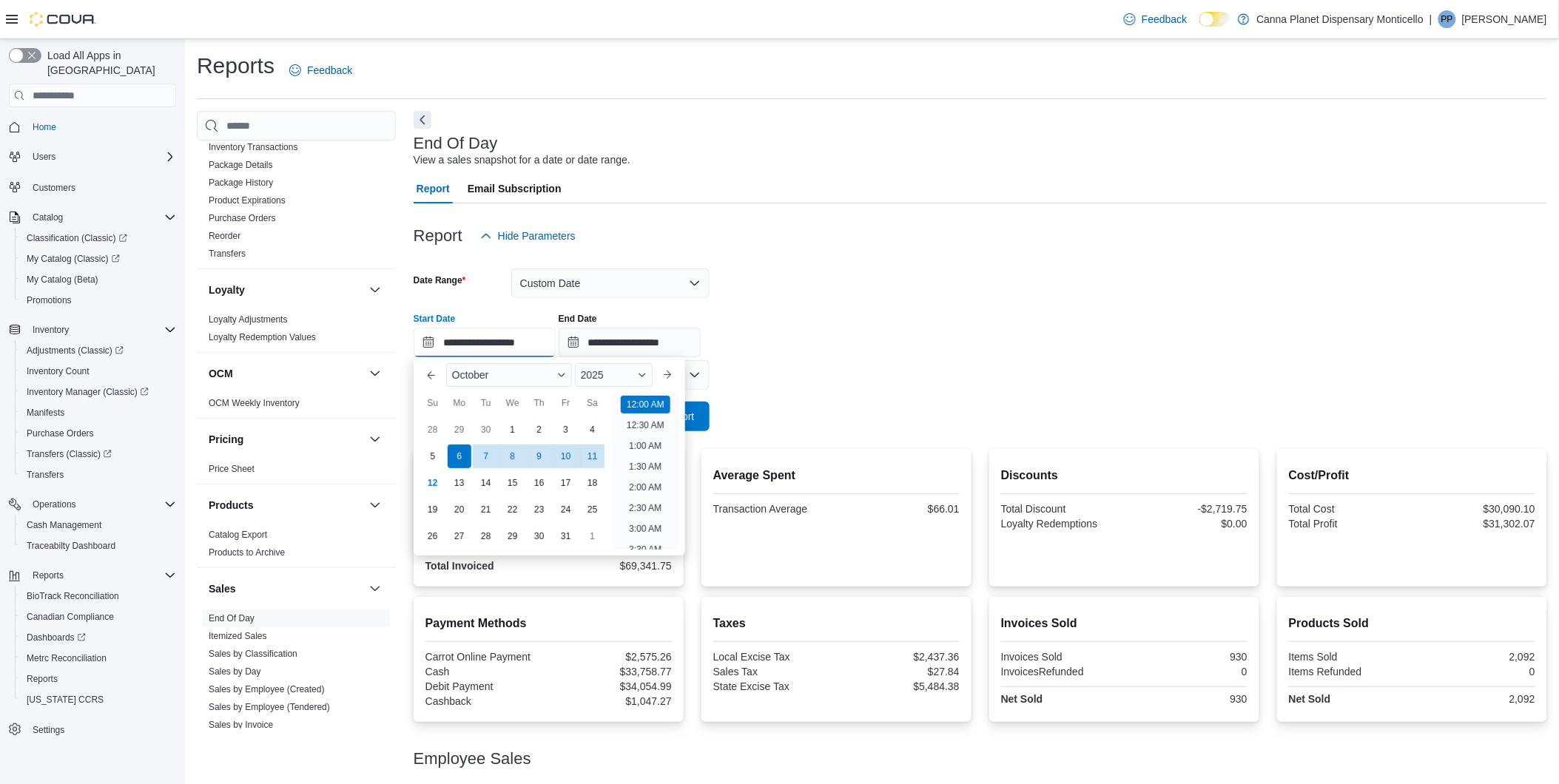
click at [429, 342] on input "**********" at bounding box center [484, 342] width 142 height 30
click at [60, 118] on link "Home" at bounding box center [44, 126] width 36 height 17
